Goal: Navigation & Orientation: Understand site structure

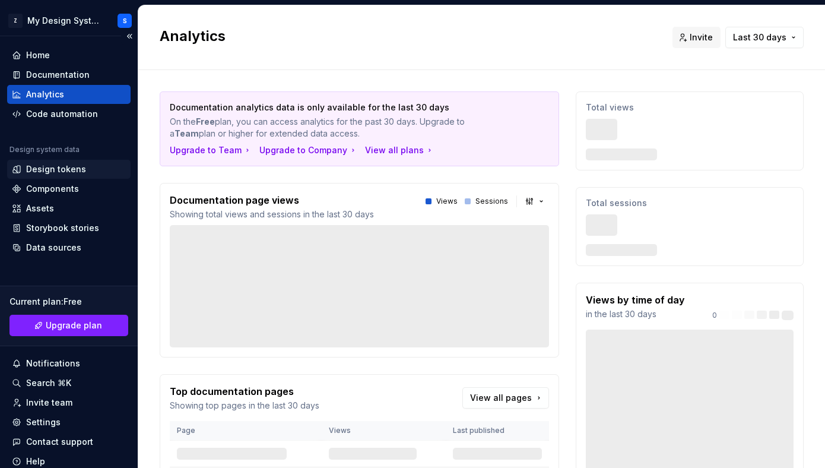
click at [63, 173] on div "Design tokens" at bounding box center [56, 169] width 60 height 12
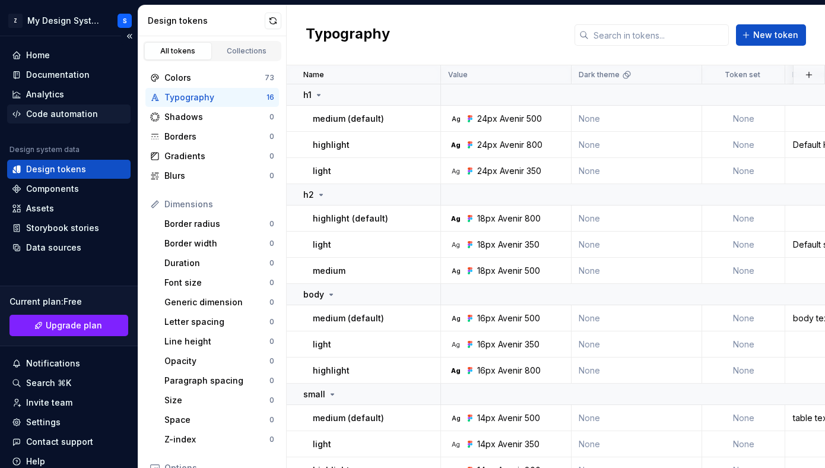
click at [59, 106] on div "Code automation" at bounding box center [68, 113] width 123 height 19
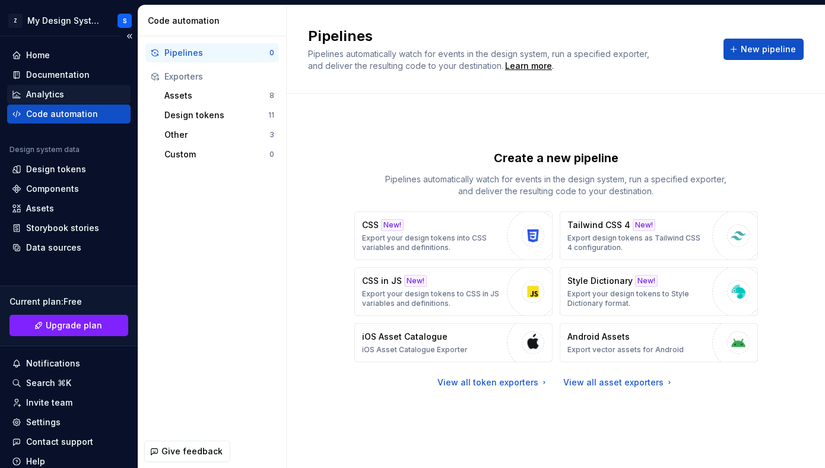
click at [56, 93] on div "Analytics" at bounding box center [45, 94] width 38 height 12
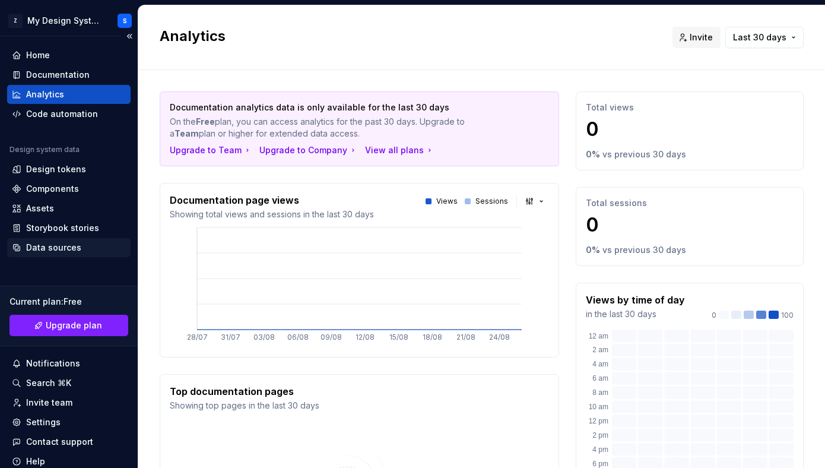
click at [75, 245] on div "Data sources" at bounding box center [53, 248] width 55 height 12
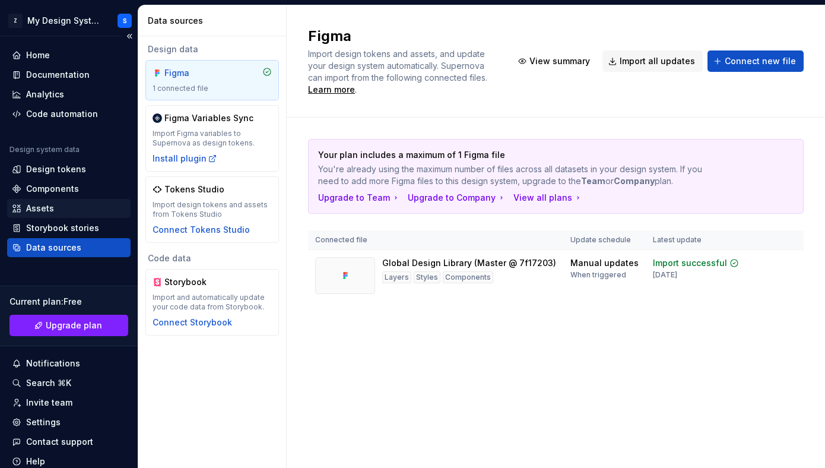
click at [88, 214] on div "Assets" at bounding box center [68, 208] width 123 height 19
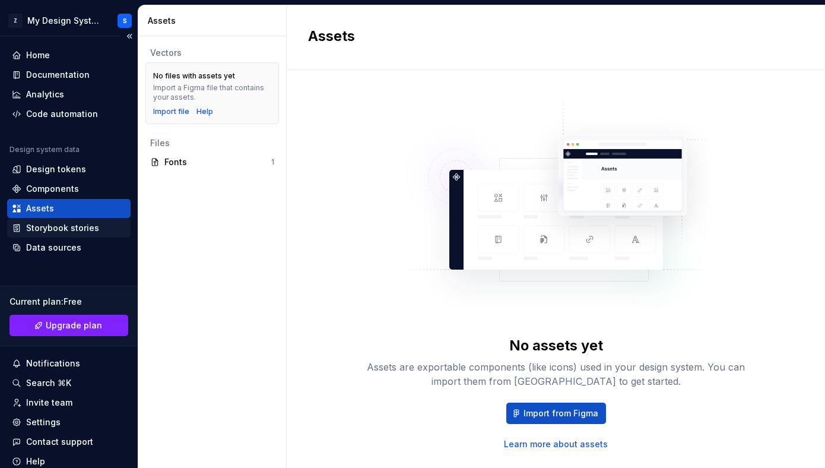
click at [88, 228] on div "Storybook stories" at bounding box center [62, 228] width 73 height 12
